Goal: Task Accomplishment & Management: Complete application form

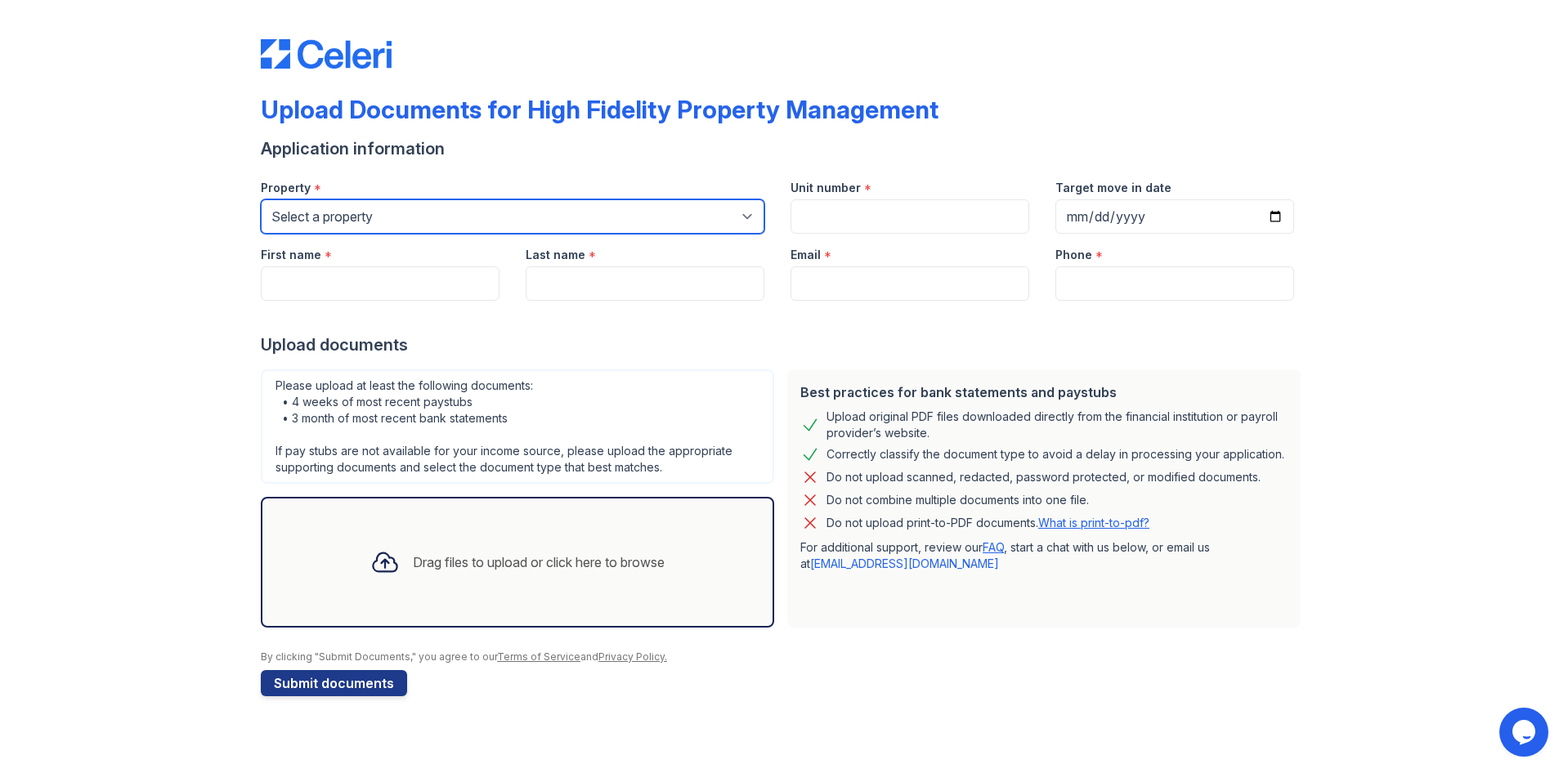
click at [472, 228] on select "Select a property [STREET_ADDRESS][GEOGRAPHIC_DATA][US_STATE][STREET_ADDRESS] […" at bounding box center [512, 216] width 503 height 34
select select "2015"
click at [261, 199] on select "Select a property 1007 North California Avenue 1023 N. Ashland Ave. 1028 N. Mar…" at bounding box center [512, 216] width 503 height 34
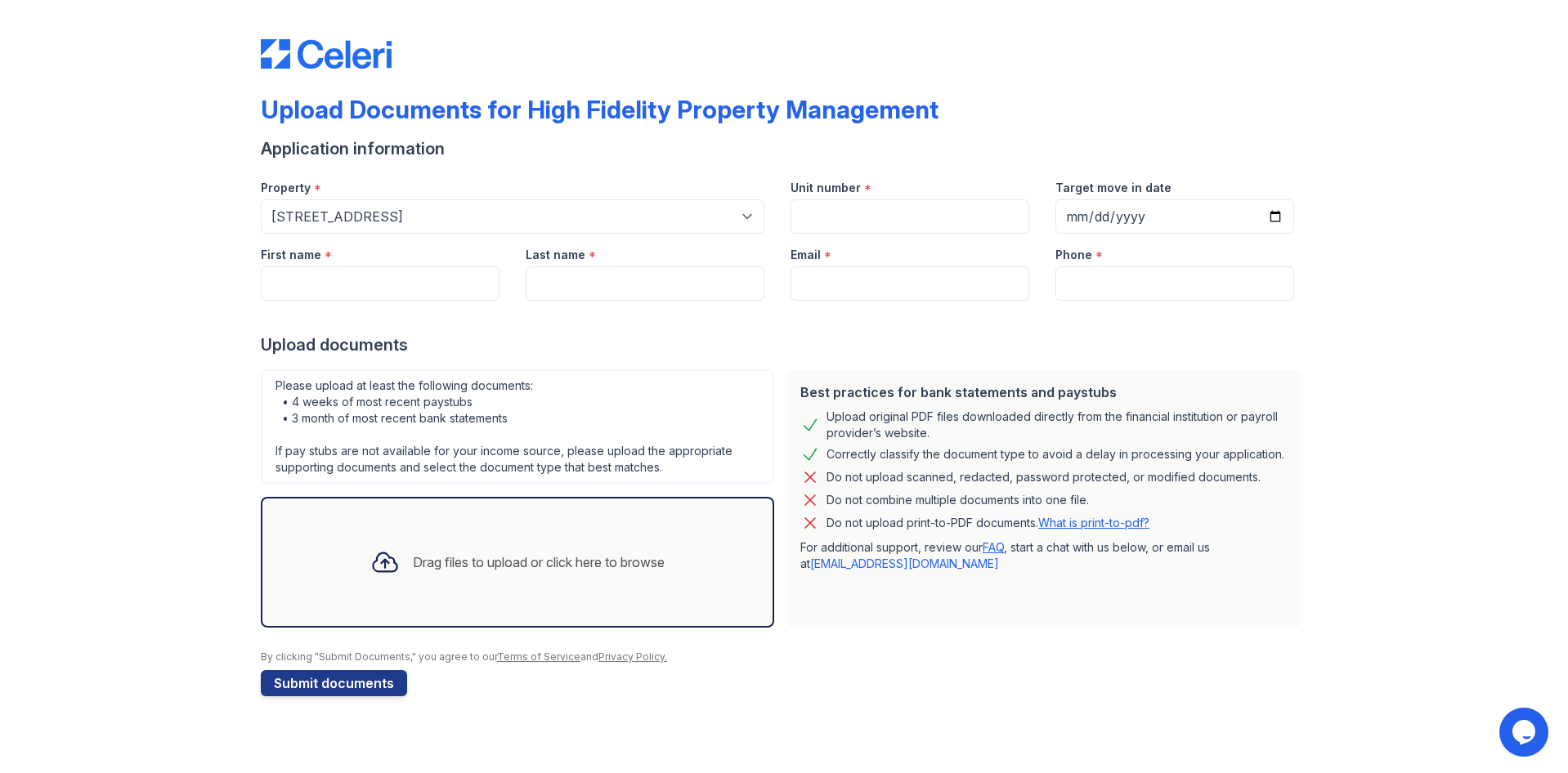
click at [239, 444] on div "Upload Documents for High Fidelity Property Management Application information …" at bounding box center [784, 364] width 1516 height 729
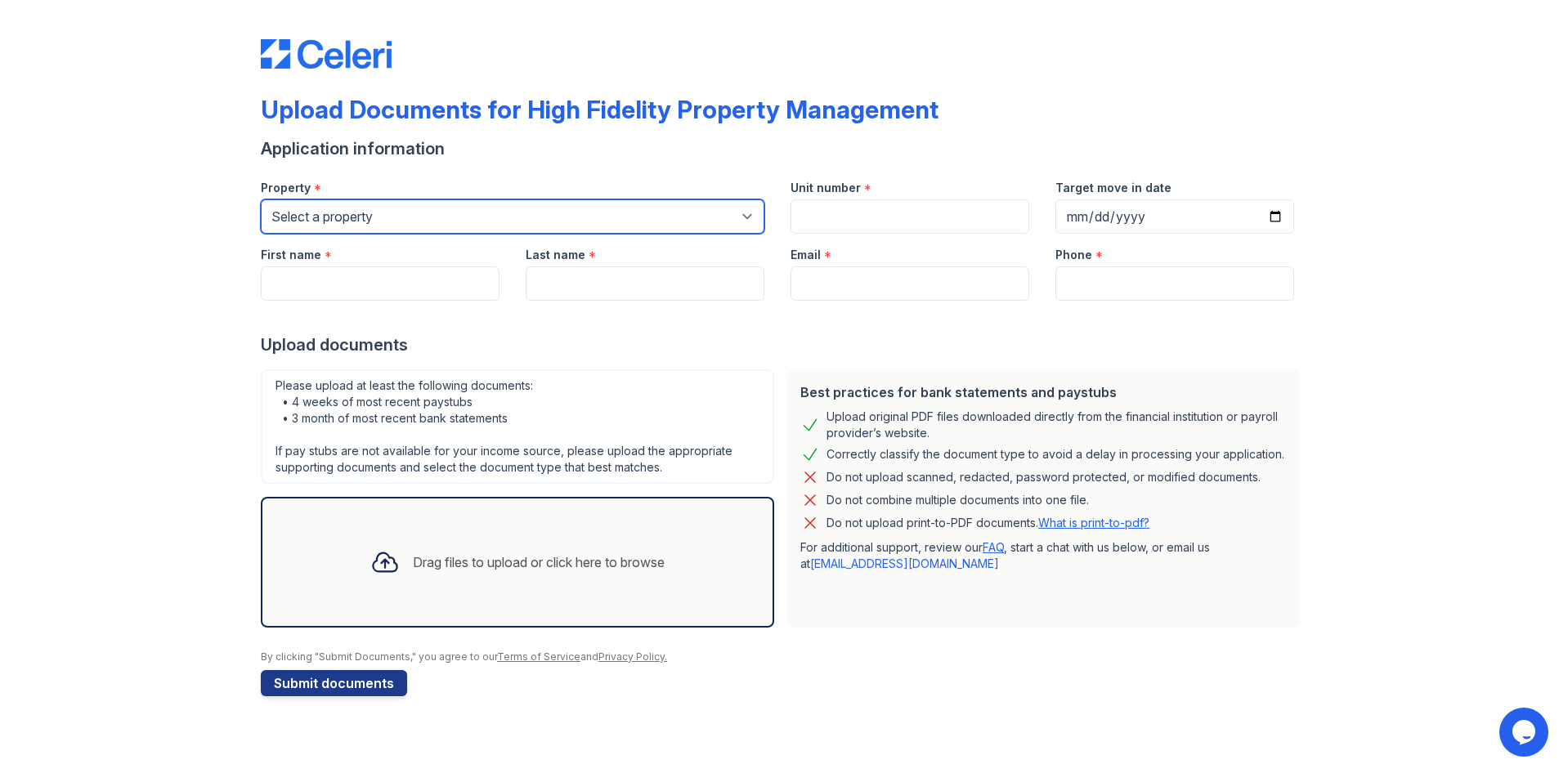
click at [566, 216] on select "Select a property [STREET_ADDRESS][GEOGRAPHIC_DATA][US_STATE][STREET_ADDRESS] […" at bounding box center [512, 216] width 503 height 34
select select "1936"
click at [261, 199] on select "Select a property 1007 North California Avenue 1023 N. Ashland Ave. 1028 N. Mar…" at bounding box center [512, 216] width 503 height 34
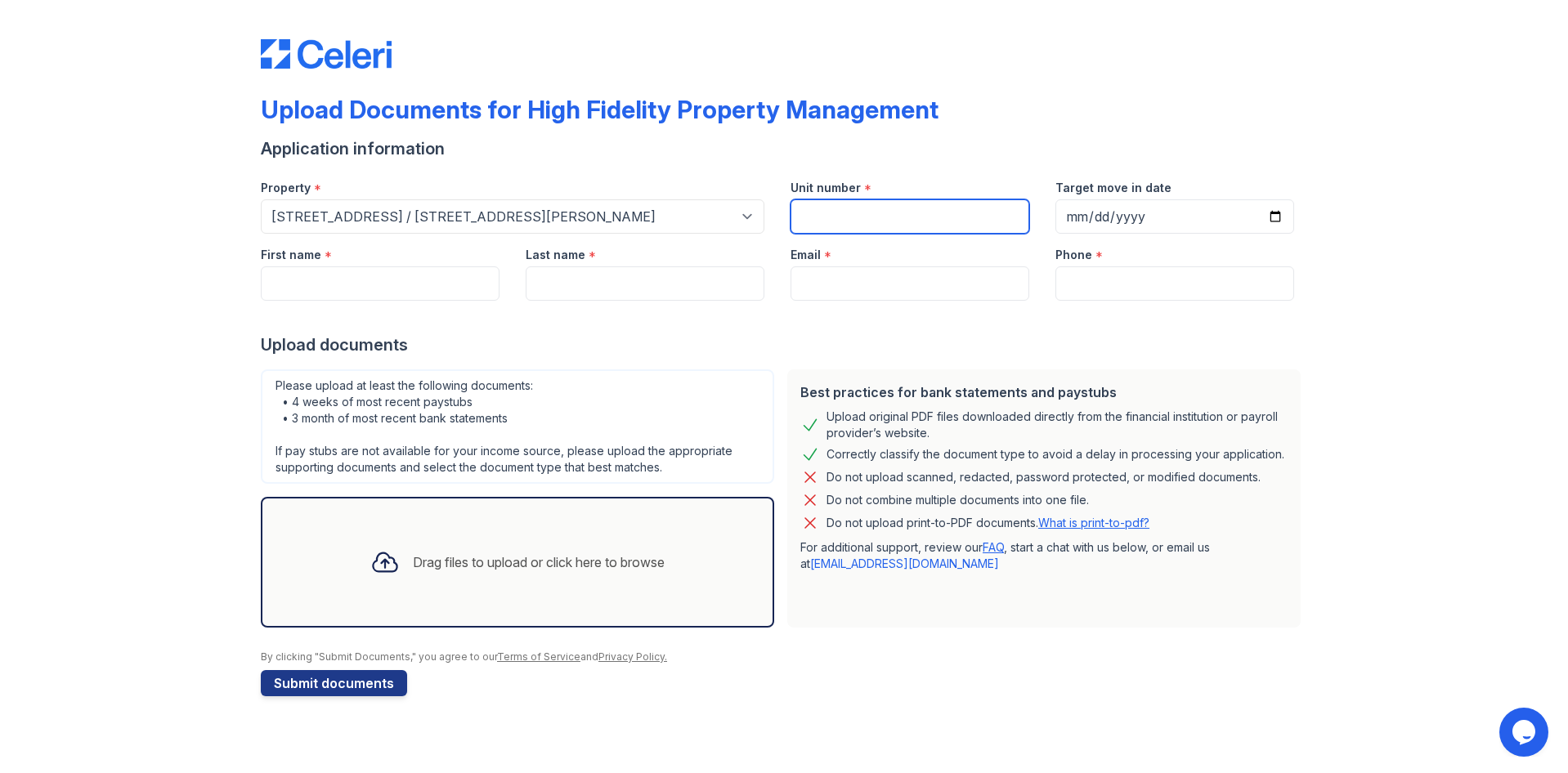
click at [865, 226] on input "Unit number" at bounding box center [910, 216] width 238 height 34
type input "#3"
click at [1161, 226] on input "Target move in date" at bounding box center [1175, 216] width 238 height 34
click at [1271, 219] on input "Target move in date" at bounding box center [1175, 216] width 238 height 34
type input "2025-09-01"
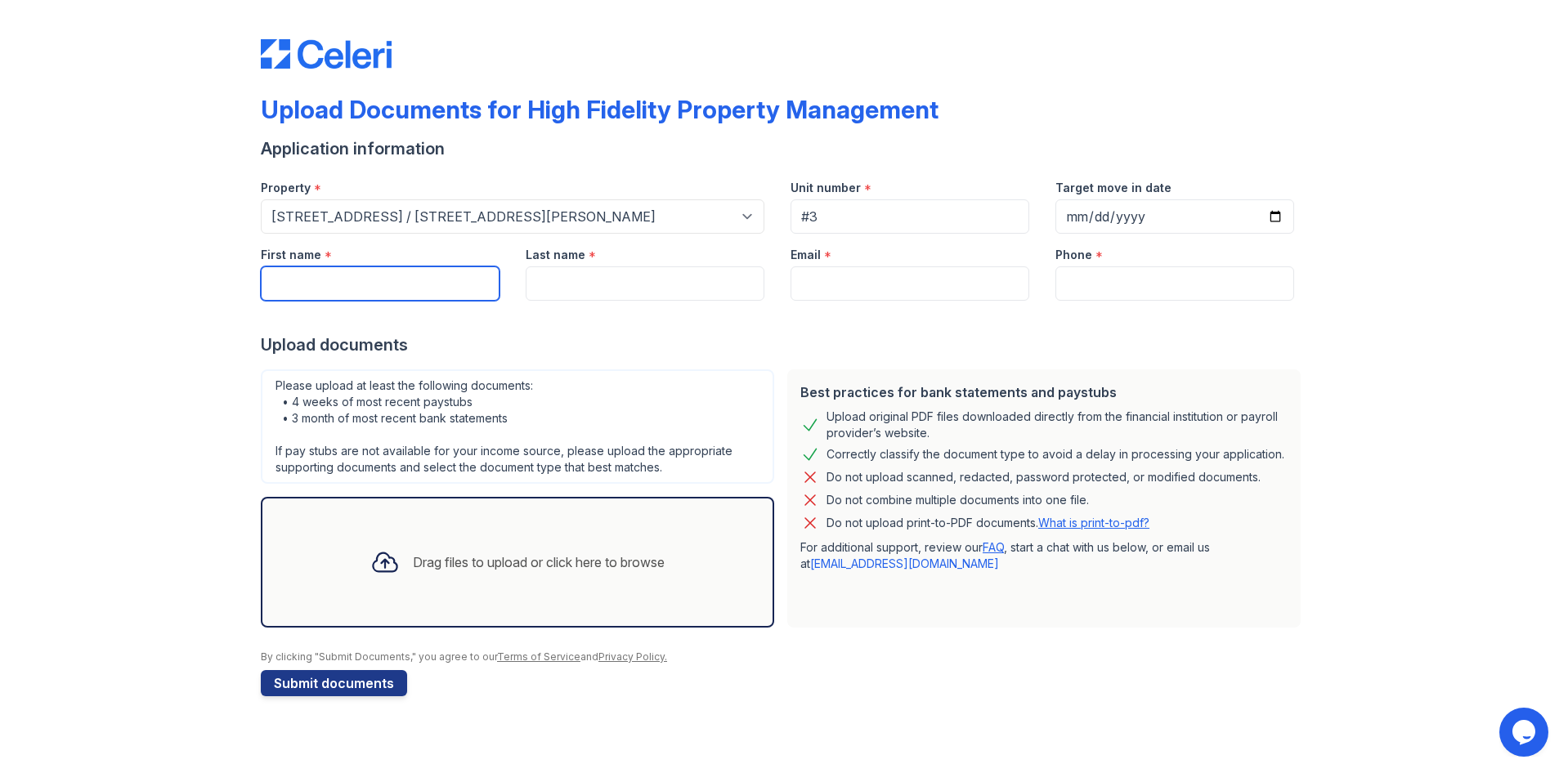
click at [406, 294] on input "First name" at bounding box center [380, 283] width 238 height 34
type input "Kristoffer"
click at [626, 310] on div at bounding box center [784, 316] width 1046 height 32
click at [629, 300] on div at bounding box center [784, 316] width 1046 height 32
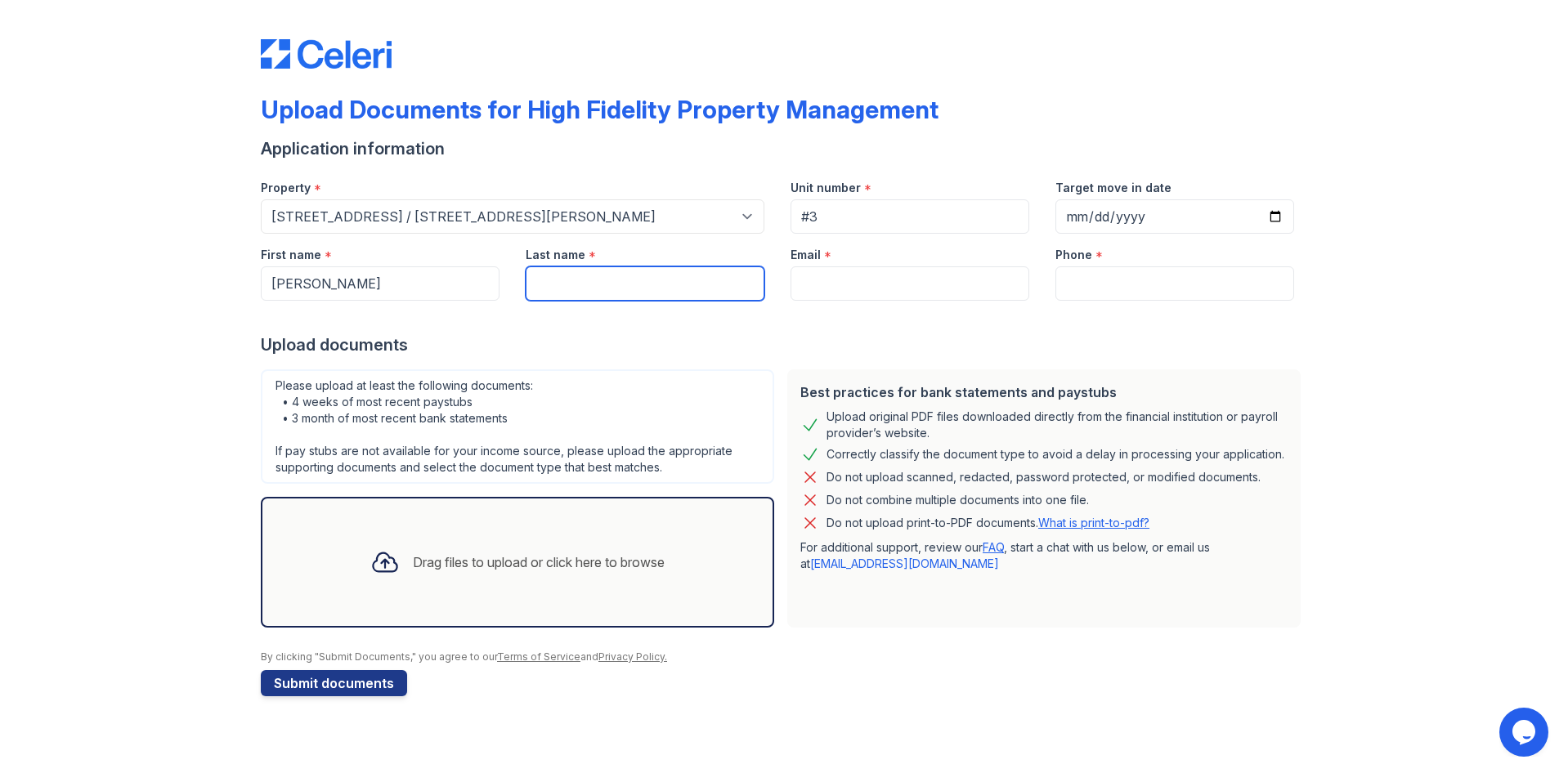
click at [623, 294] on input "Last name" at bounding box center [645, 283] width 238 height 34
type input "Hollerauer"
click at [853, 262] on div "Email *" at bounding box center [910, 249] width 238 height 32
click at [857, 305] on div at bounding box center [784, 316] width 1046 height 32
click at [859, 288] on input "Email" at bounding box center [910, 283] width 238 height 34
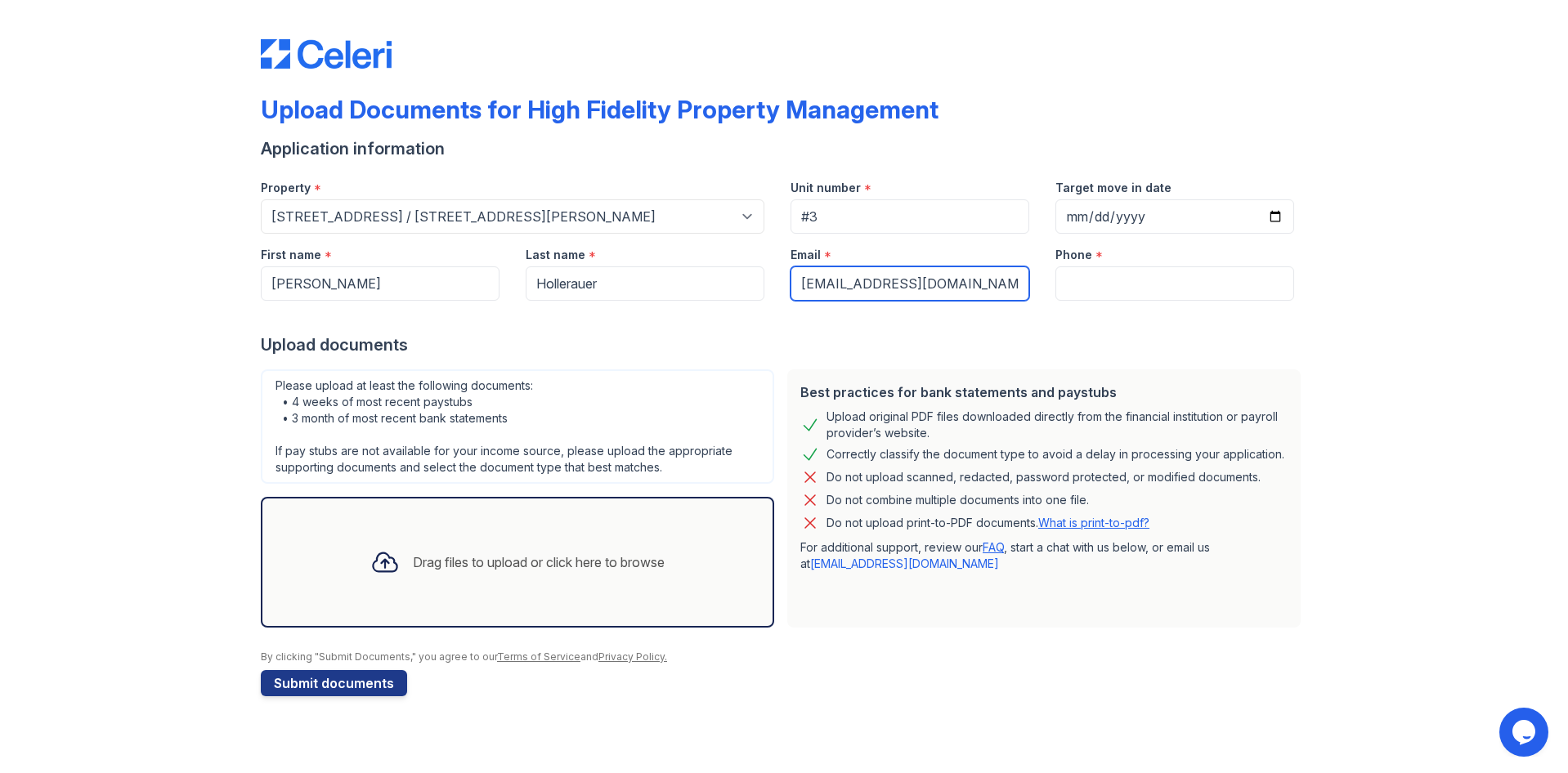
click at [1041, 283] on div "Email * luig10909tv@gmail.com" at bounding box center [910, 266] width 265 height 67
type input "luig10909tv@gmail.com"
click at [1113, 282] on input "Phone" at bounding box center [1175, 283] width 238 height 34
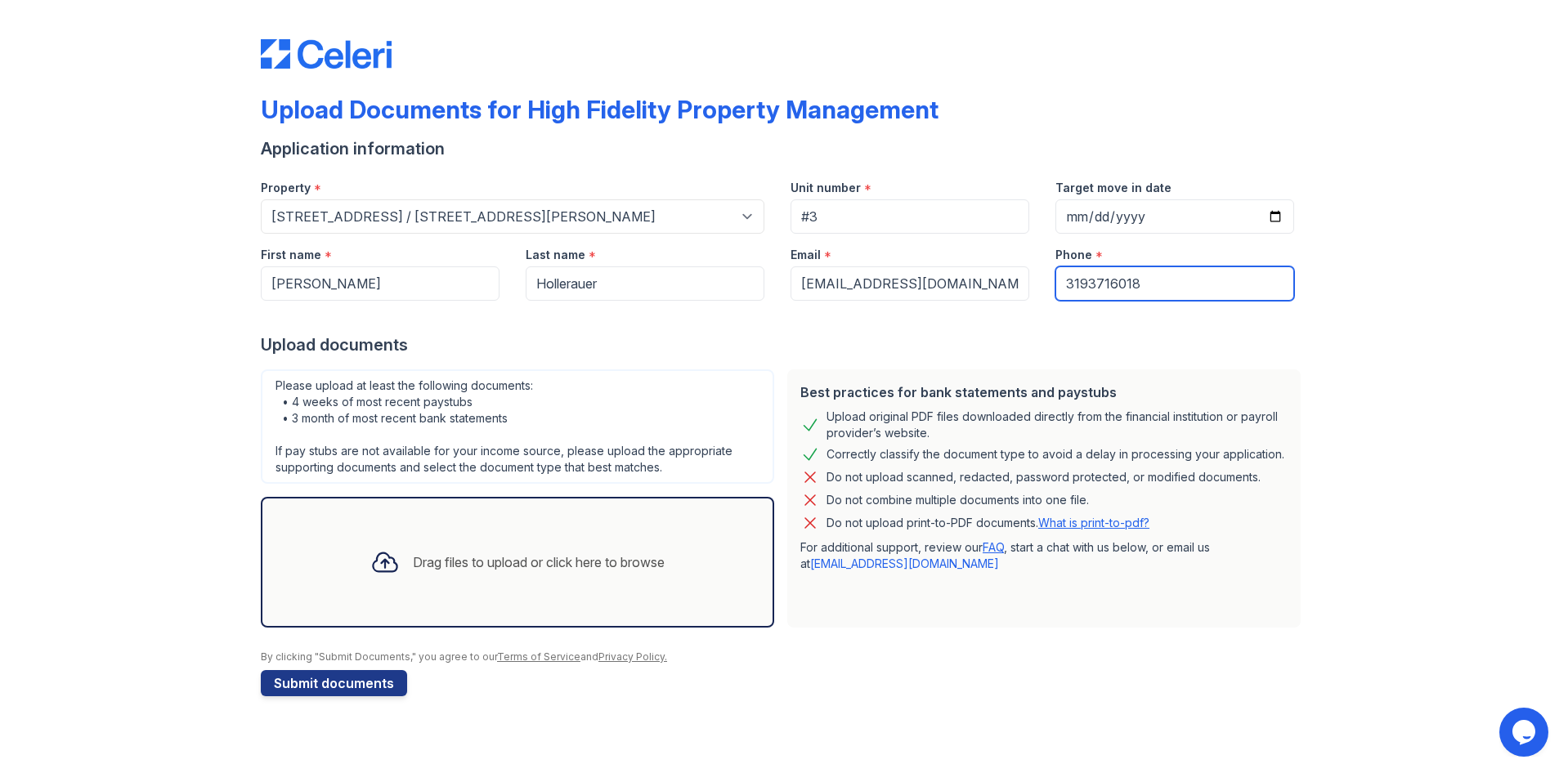
type input "3193716018"
click at [552, 535] on div "Drag files to upload or click here to browse" at bounding box center [517, 562] width 320 height 55
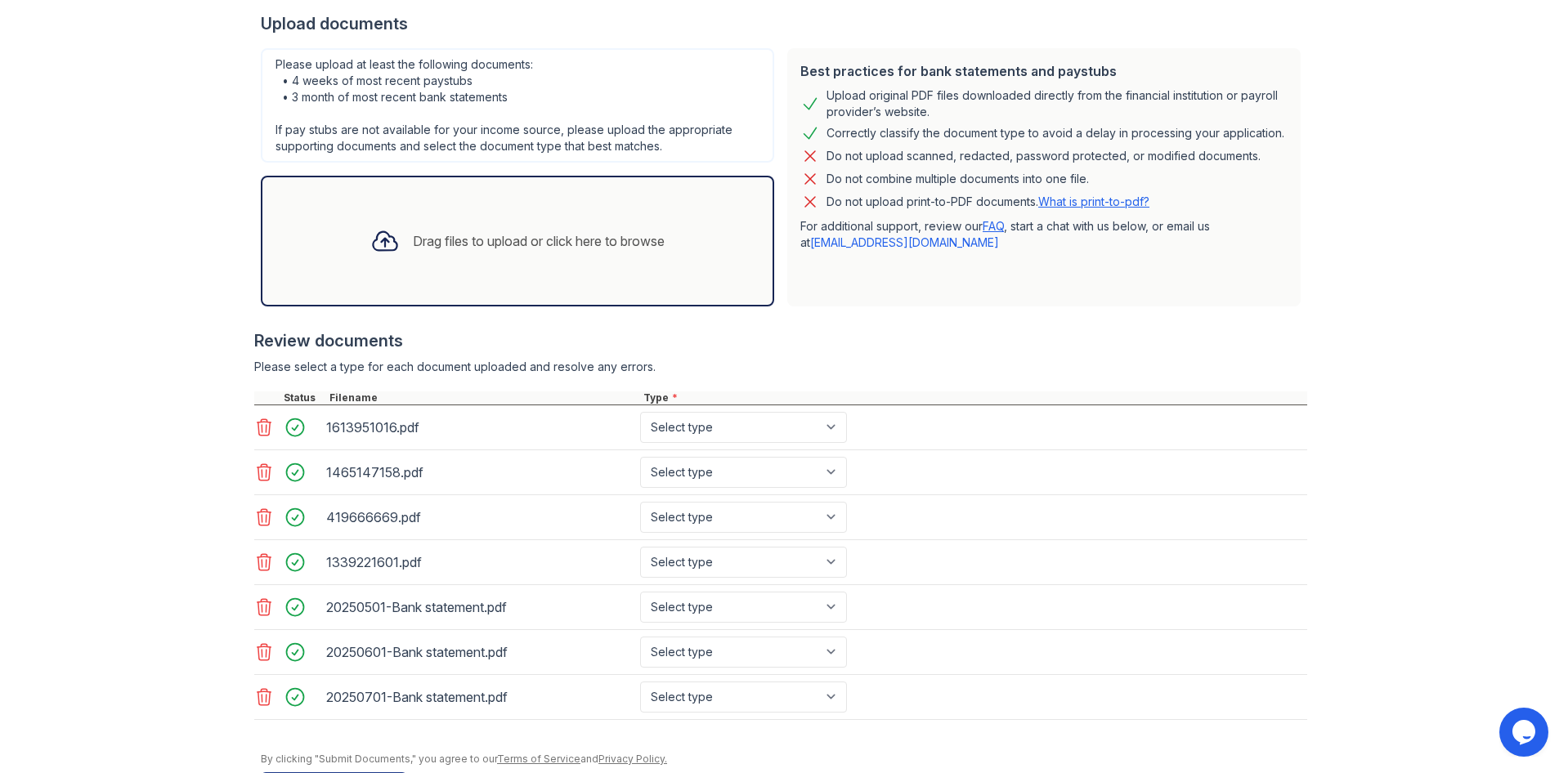
scroll to position [327, 0]
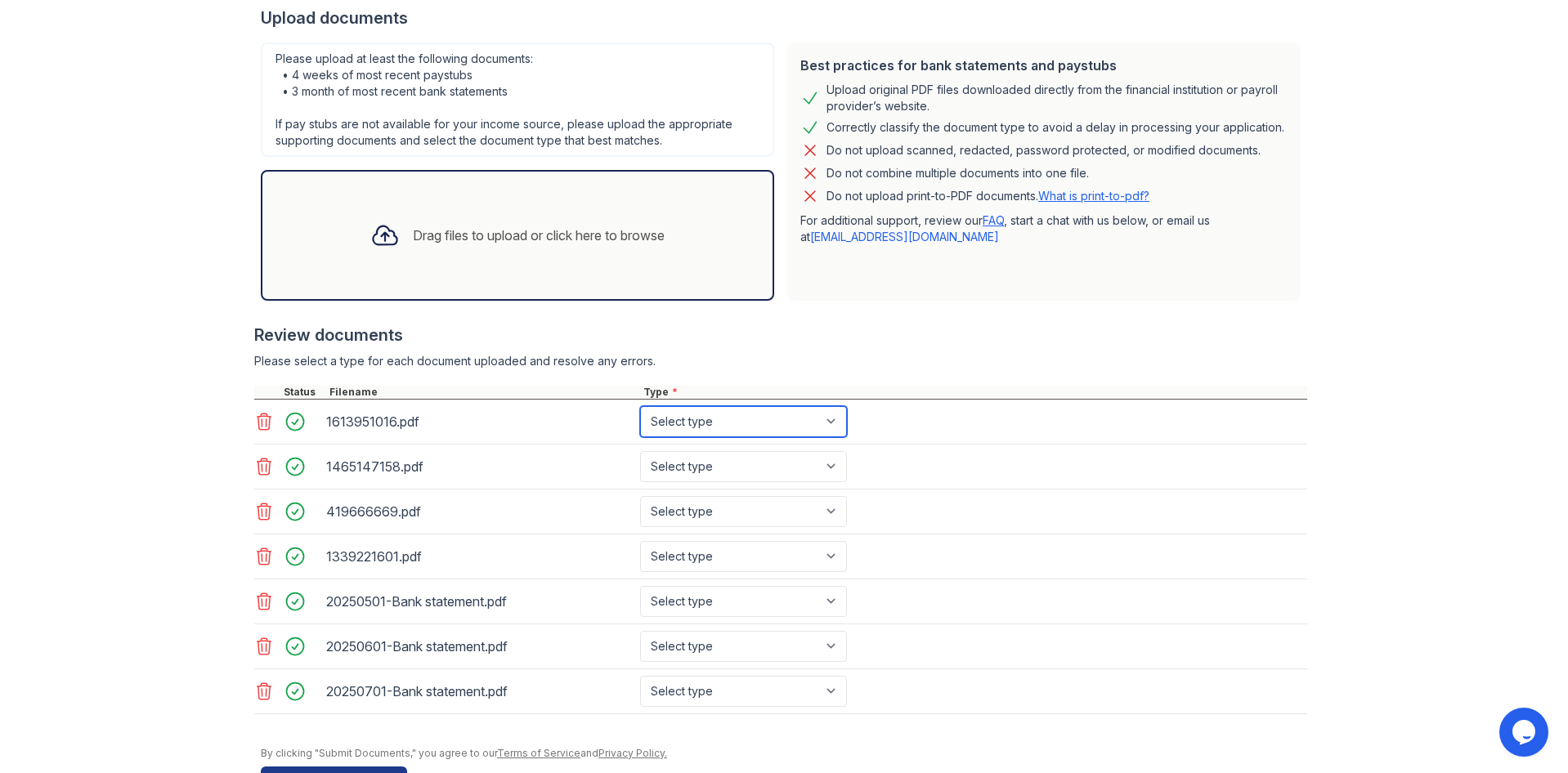
click at [766, 416] on select "Select type Paystub Bank Statement Offer Letter Tax Documents Benefit Award Let…" at bounding box center [743, 422] width 207 height 31
select select "paystub"
click at [640, 406] on select "Select type Paystub Bank Statement Offer Letter Tax Documents Benefit Award Let…" at bounding box center [743, 422] width 207 height 31
drag, startPoint x: 732, startPoint y: 463, endPoint x: 729, endPoint y: 478, distance: 15.3
click at [732, 463] on select "Select type Paystub Bank Statement Offer Letter Tax Documents Benefit Award Let…" at bounding box center [743, 467] width 207 height 31
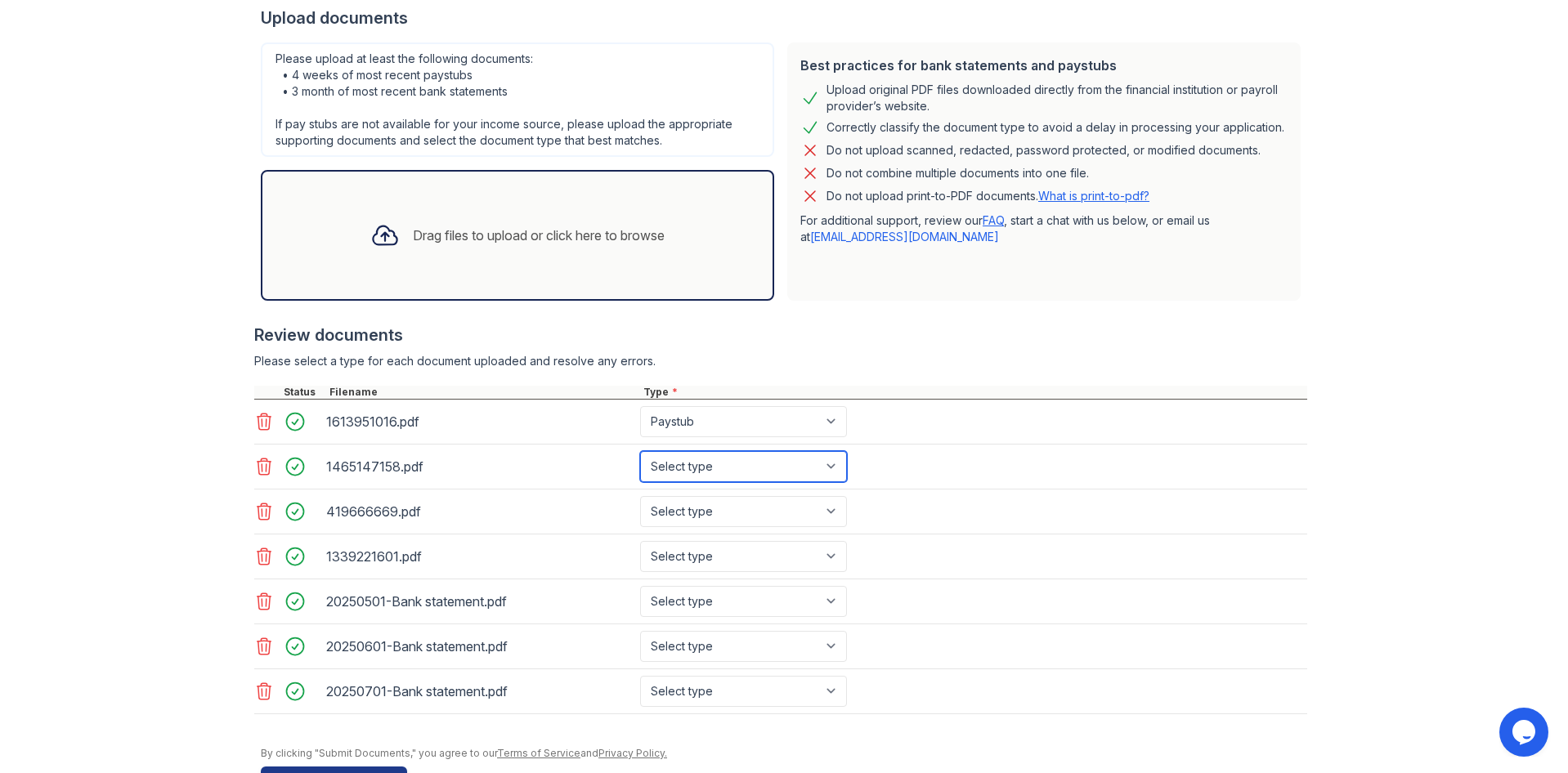
select select "paystub"
click at [640, 451] on select "Select type Paystub Bank Statement Offer Letter Tax Documents Benefit Award Let…" at bounding box center [743, 467] width 207 height 31
drag, startPoint x: 727, startPoint y: 515, endPoint x: 722, endPoint y: 526, distance: 12.1
click at [727, 515] on select "Select type Paystub Bank Statement Offer Letter Tax Documents Benefit Award Let…" at bounding box center [743, 511] width 207 height 31
select select "paystub"
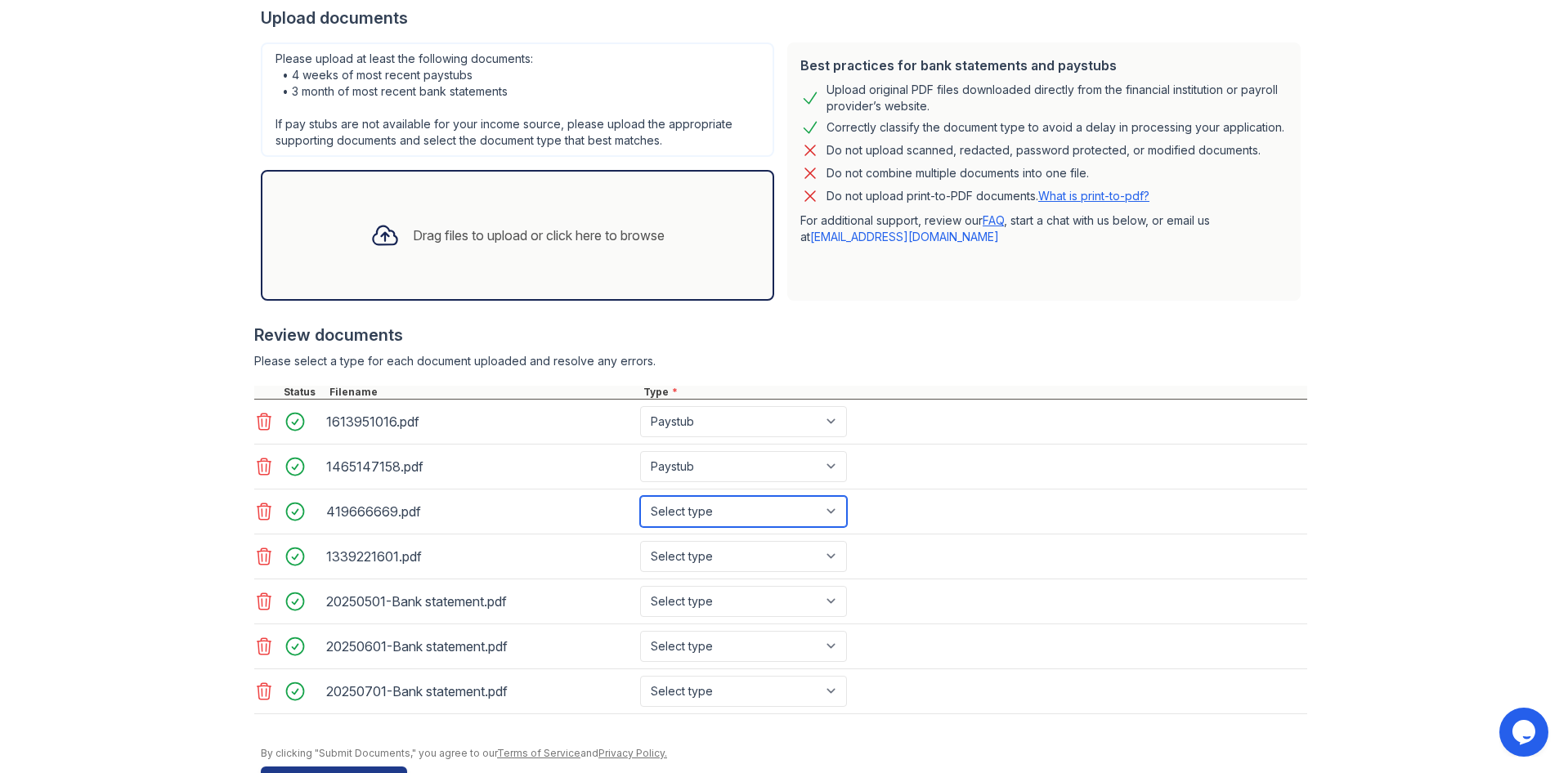
click at [640, 496] on select "Select type Paystub Bank Statement Offer Letter Tax Documents Benefit Award Let…" at bounding box center [743, 511] width 207 height 31
click at [709, 553] on select "Select type Paystub Bank Statement Offer Letter Tax Documents Benefit Award Let…" at bounding box center [743, 557] width 207 height 31
select select "paystub"
click at [640, 541] on select "Select type Paystub Bank Statement Offer Letter Tax Documents Benefit Award Let…" at bounding box center [743, 557] width 207 height 31
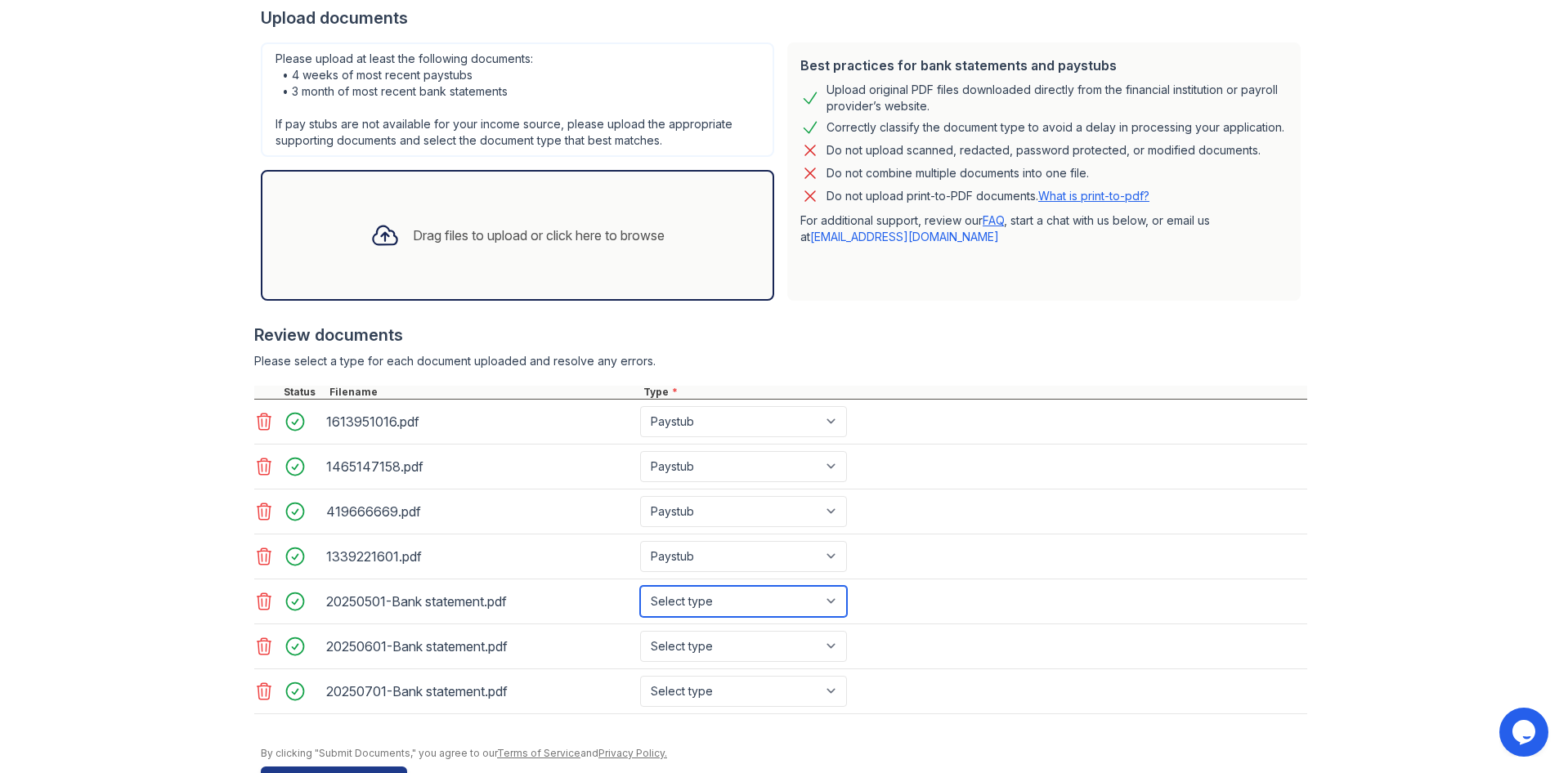
click at [676, 607] on select "Select type Paystub Bank Statement Offer Letter Tax Documents Benefit Award Let…" at bounding box center [743, 602] width 207 height 31
select select "bank_statement"
click at [640, 586] on select "Select type Paystub Bank Statement Offer Letter Tax Documents Benefit Award Let…" at bounding box center [743, 602] width 207 height 31
click at [698, 643] on select "Select type Paystub Bank Statement Offer Letter Tax Documents Benefit Award Let…" at bounding box center [743, 646] width 207 height 31
select select "bank_statement"
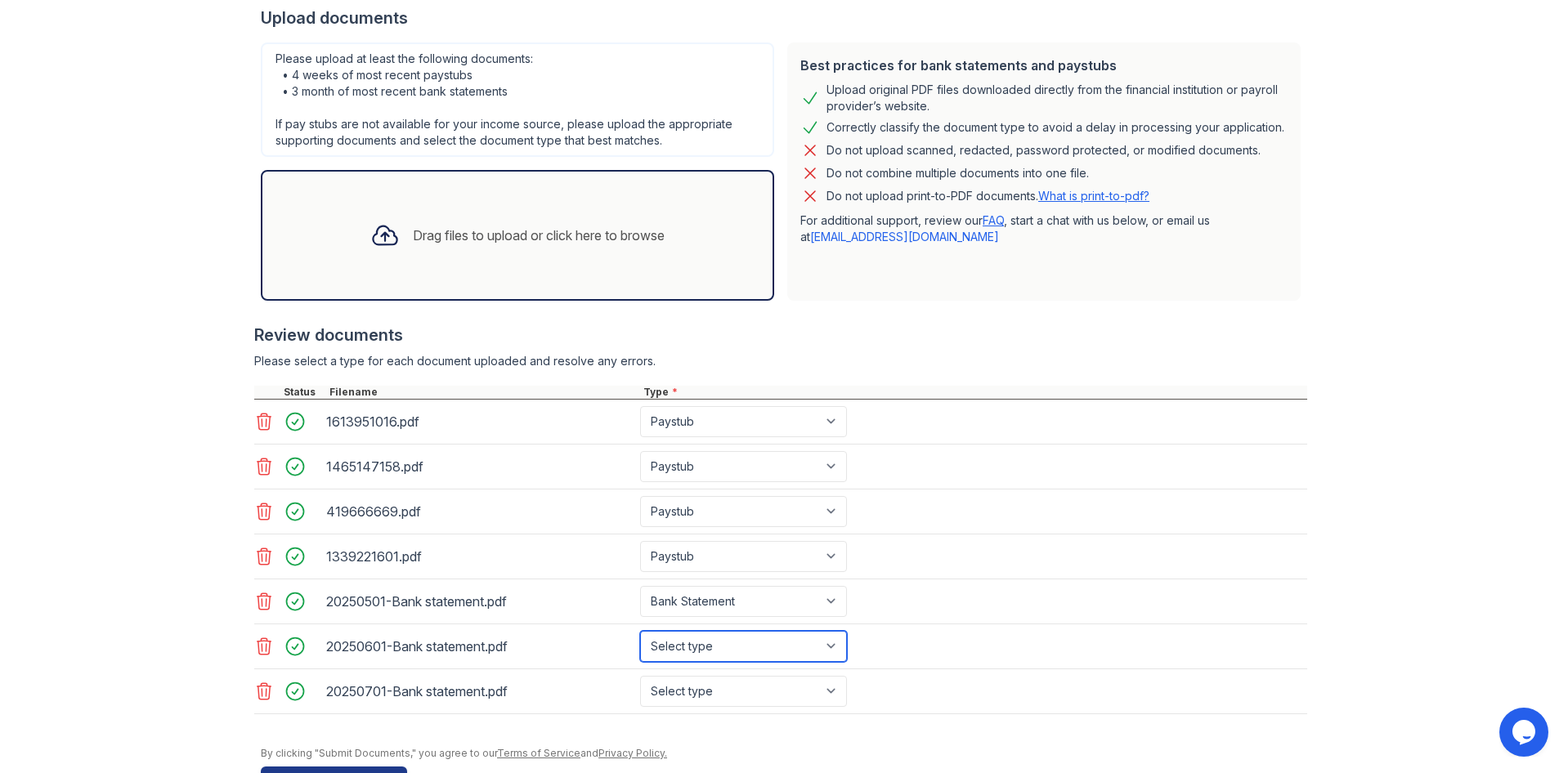
click at [640, 631] on select "Select type Paystub Bank Statement Offer Letter Tax Documents Benefit Award Let…" at bounding box center [743, 646] width 207 height 31
click at [710, 691] on select "Select type Paystub Bank Statement Offer Letter Tax Documents Benefit Award Let…" at bounding box center [743, 692] width 207 height 31
select select "bank_statement"
click at [640, 676] on select "Select type Paystub Bank Statement Offer Letter Tax Documents Benefit Award Let…" at bounding box center [743, 692] width 207 height 31
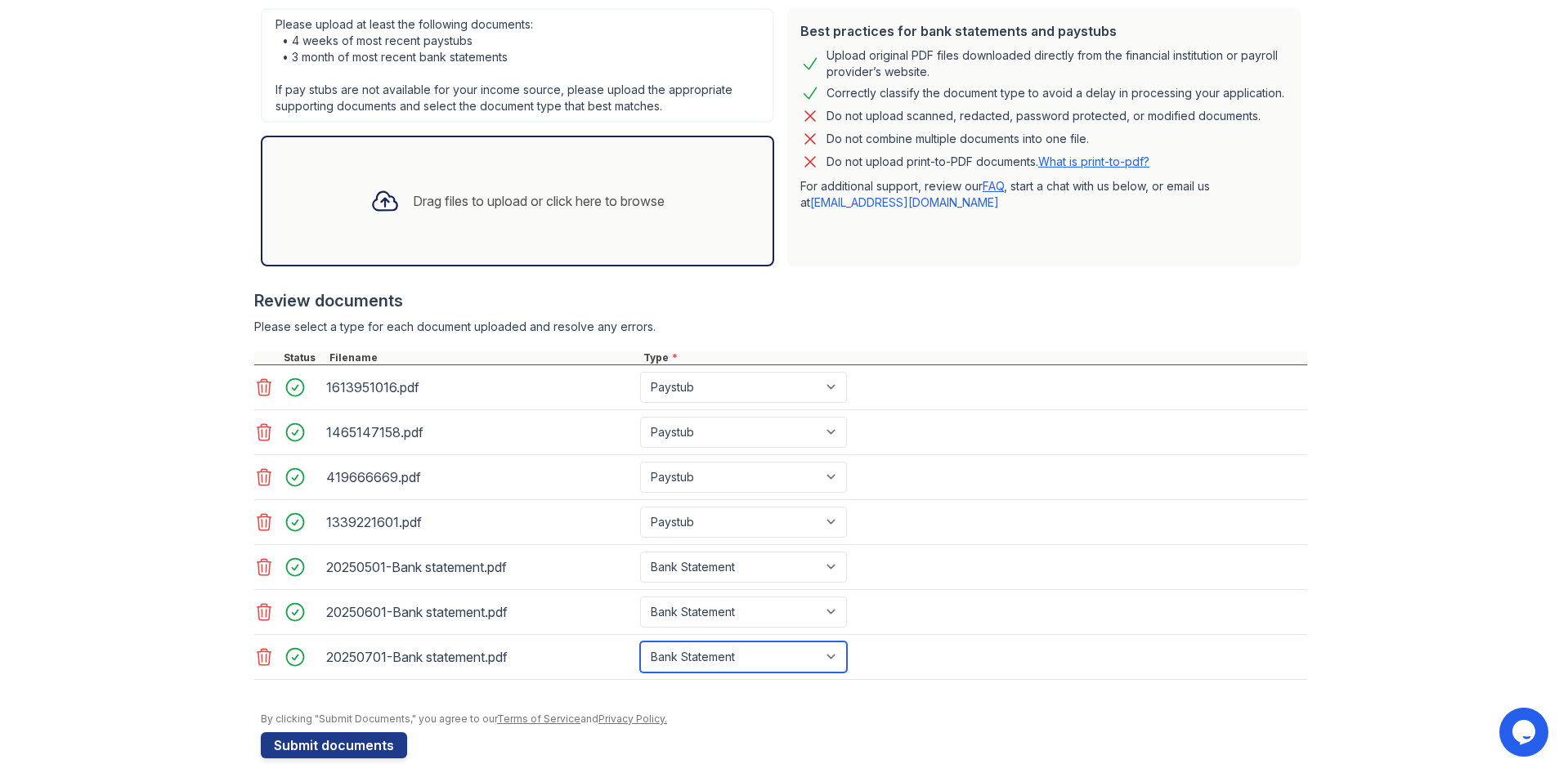
scroll to position [379, 0]
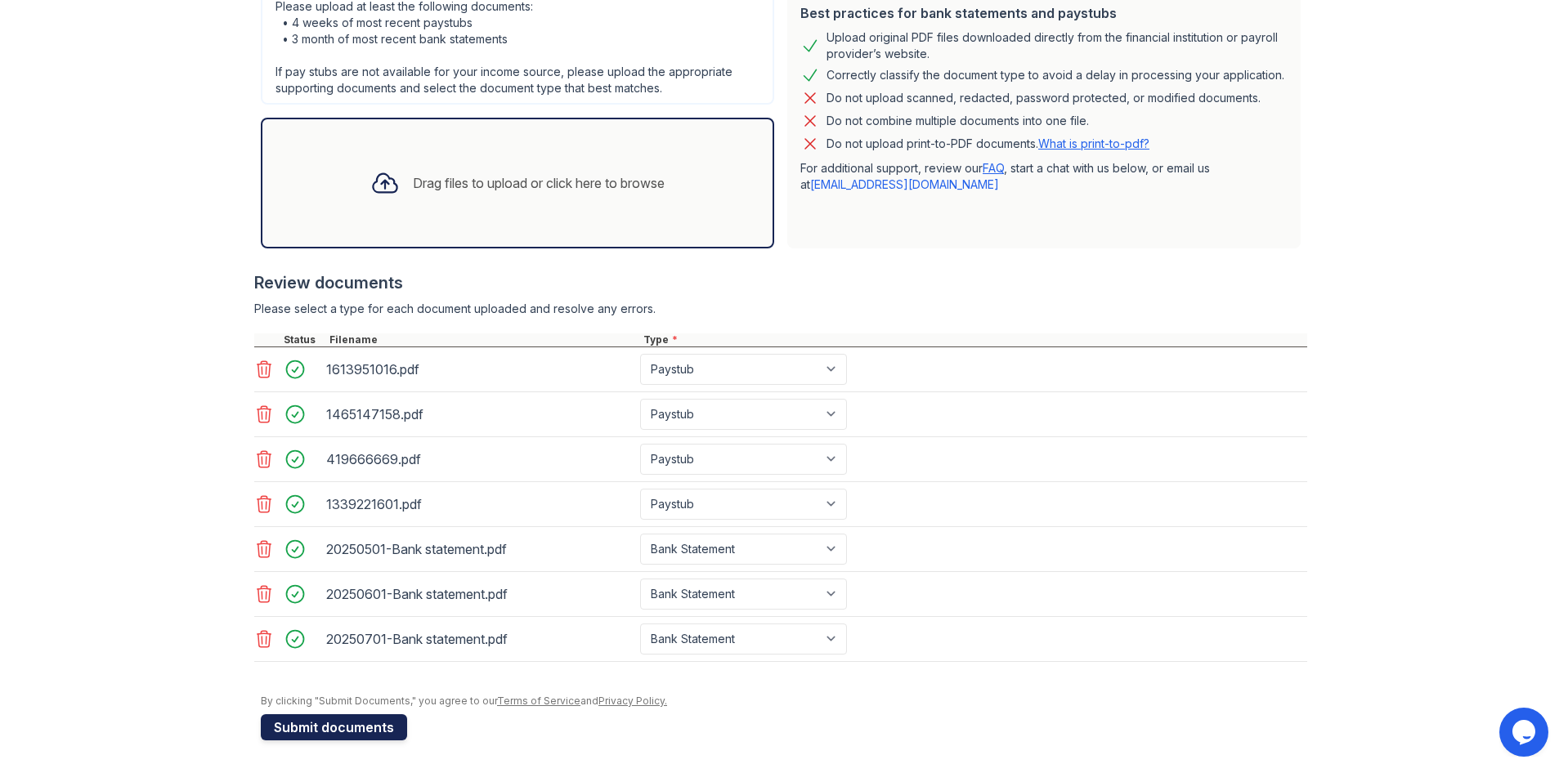
click at [327, 718] on button "Submit documents" at bounding box center [334, 727] width 147 height 26
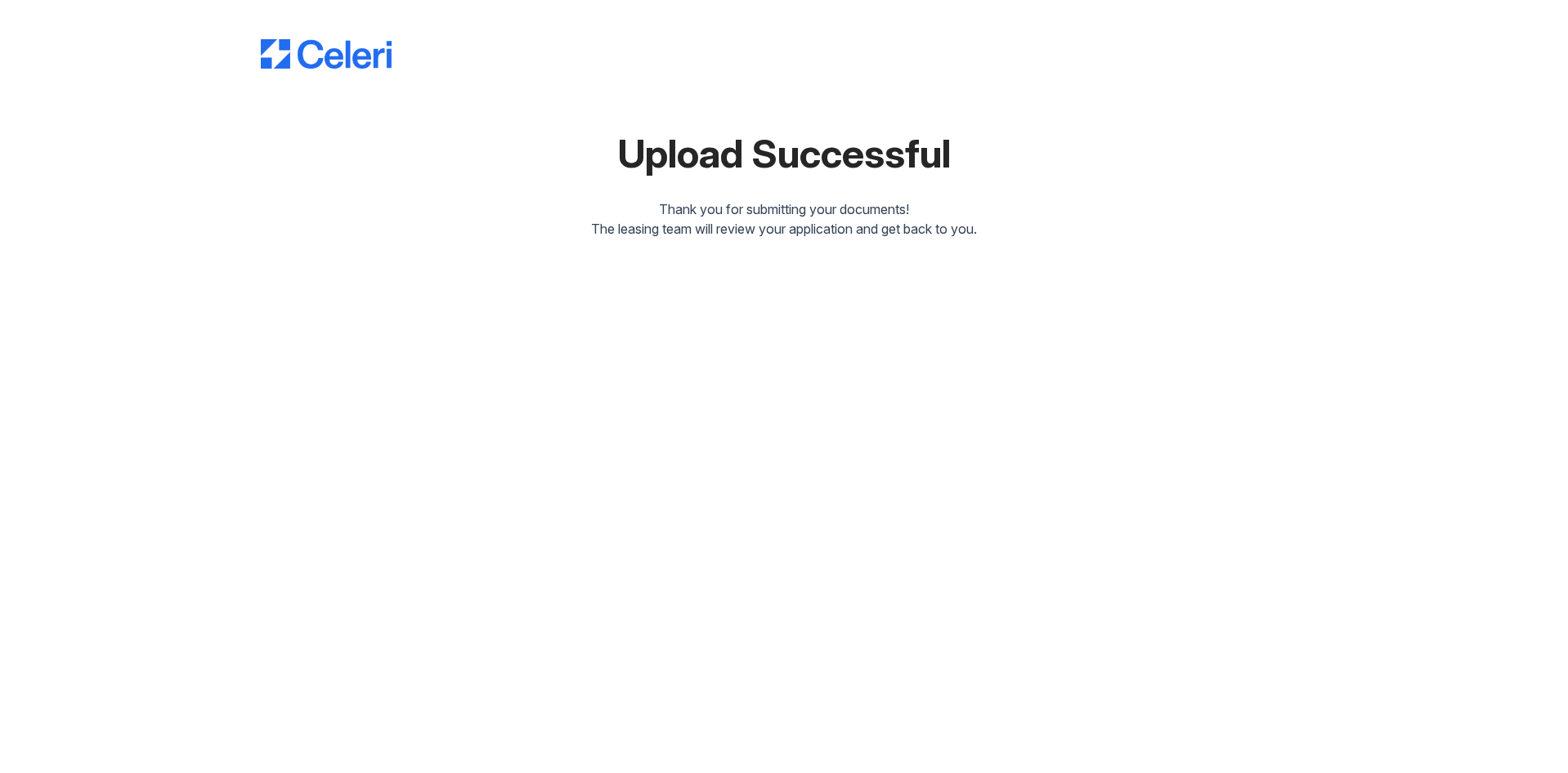
click at [475, 649] on div "Upload Successful Thank you for submitting your documents! The leasing team wil…" at bounding box center [784, 386] width 1568 height 773
